Goal: Find specific page/section: Find specific page/section

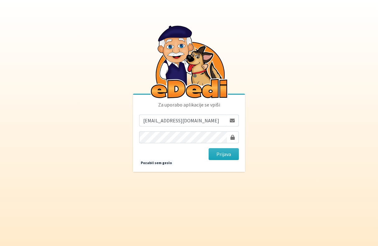
click at [260, 98] on body "Za uporabo aplikacije se vpiši [EMAIL_ADDRESS][DOMAIN_NAME] [GEOGRAPHIC_DATA] P…" at bounding box center [189, 123] width 378 height 246
click at [225, 156] on button "Prijava" at bounding box center [224, 154] width 30 height 12
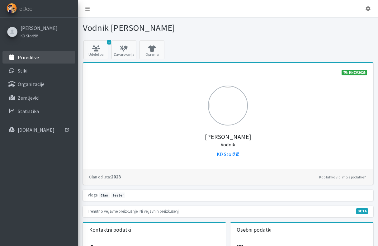
click at [30, 55] on p "Prireditve" at bounding box center [28, 57] width 21 height 6
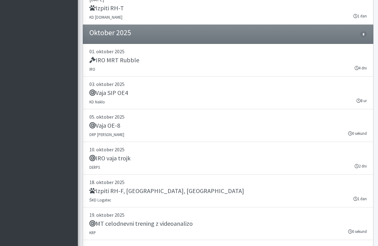
scroll to position [1187, 0]
